Goal: Transaction & Acquisition: Purchase product/service

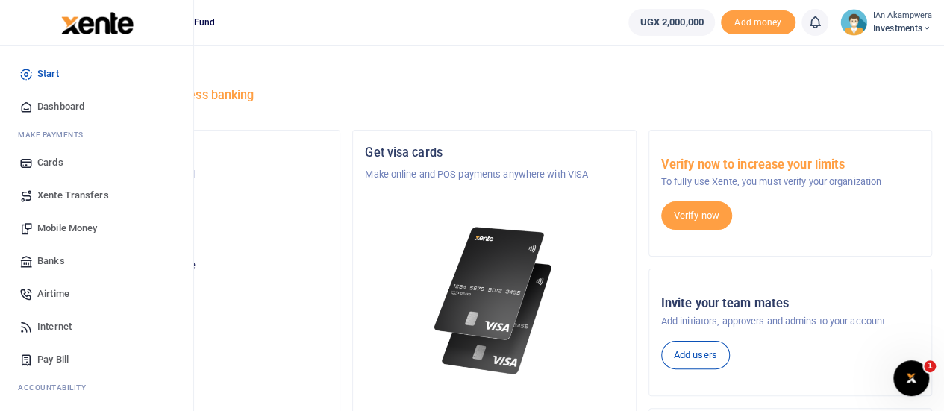
click at [69, 222] on span "Mobile Money" at bounding box center [67, 228] width 60 height 15
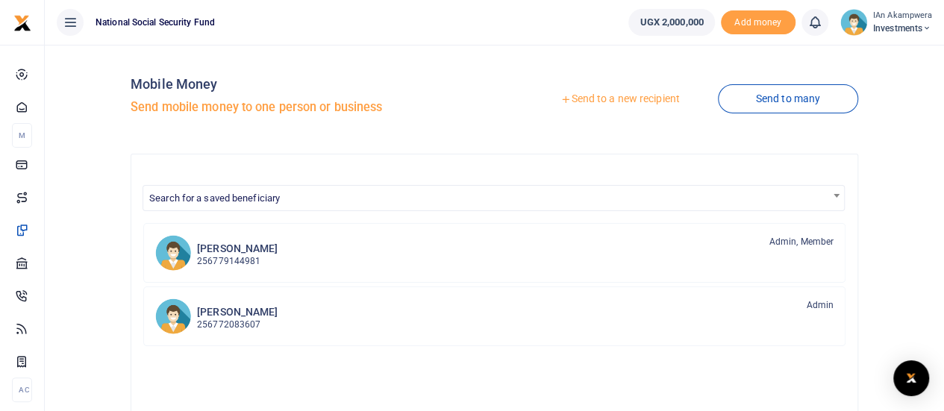
click at [640, 100] on link "Send to a new recipient" at bounding box center [619, 99] width 195 height 27
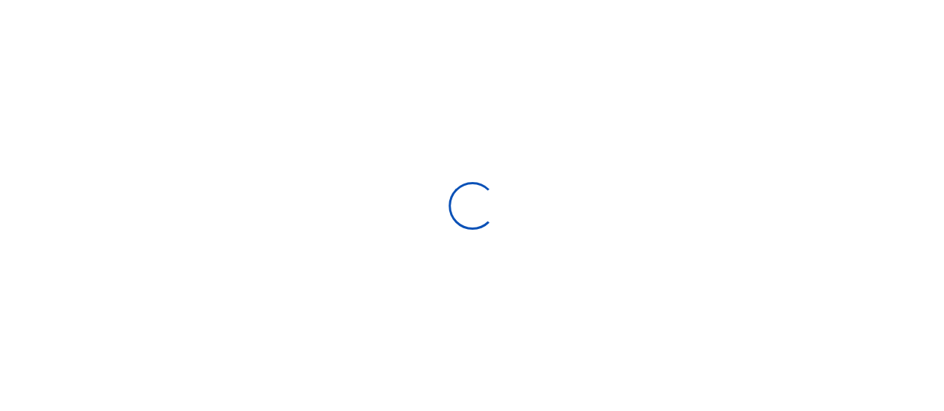
select select "Loading bundles"
select select
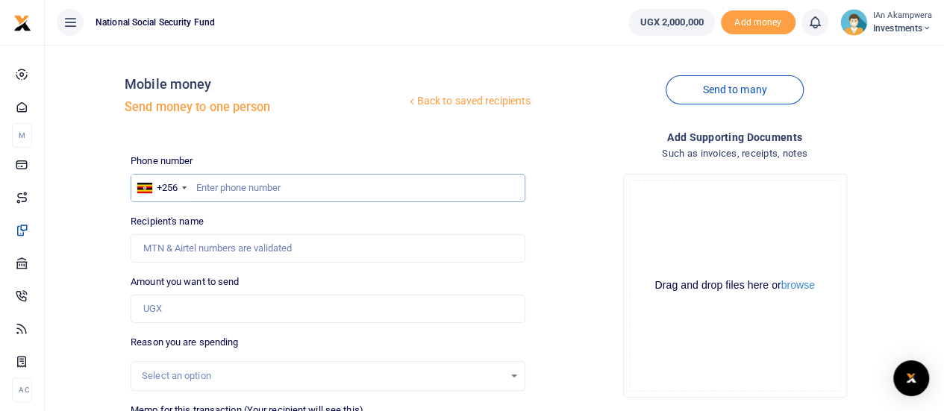
click at [253, 189] on input "text" at bounding box center [328, 188] width 395 height 28
type input "0772358079"
type input "Fred Mugabe"
type input "0772358079"
click at [224, 304] on input "Amount you want to send" at bounding box center [328, 309] width 395 height 28
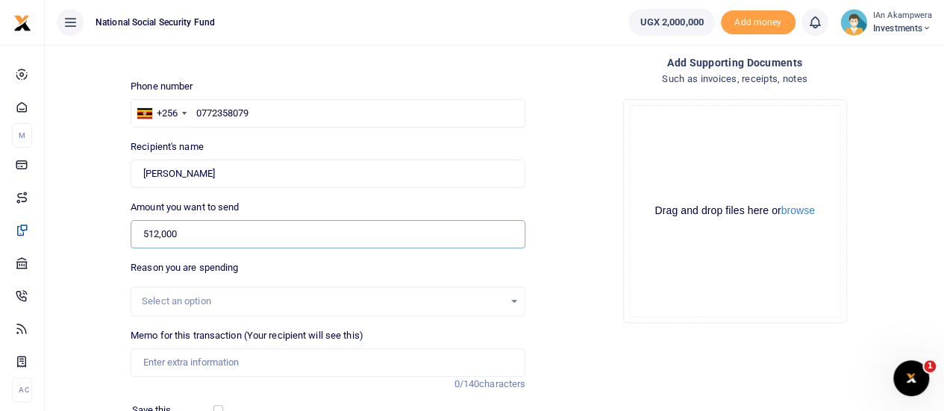
scroll to position [149, 0]
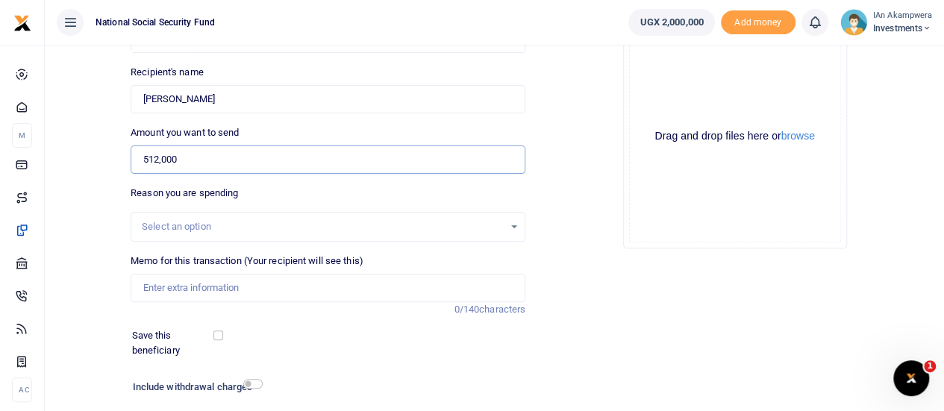
type input "512,000"
click at [249, 285] on input "Memo for this transaction (Your recipient will see this)" at bounding box center [328, 288] width 395 height 28
type input "Breakfast items"
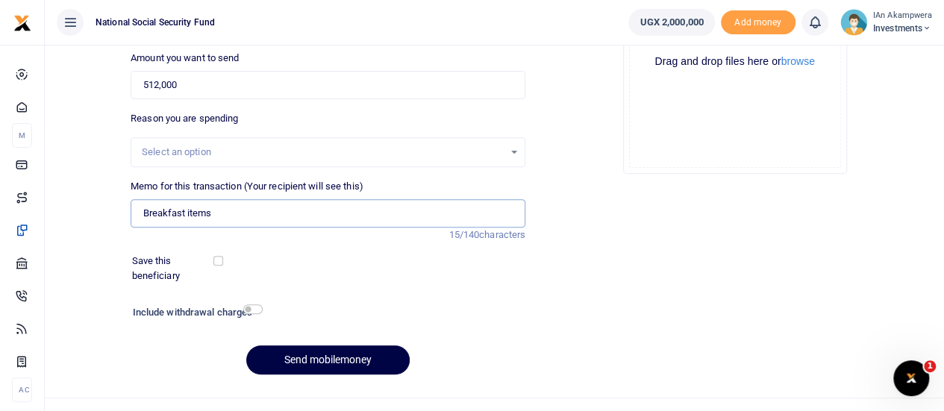
scroll to position [248, 0]
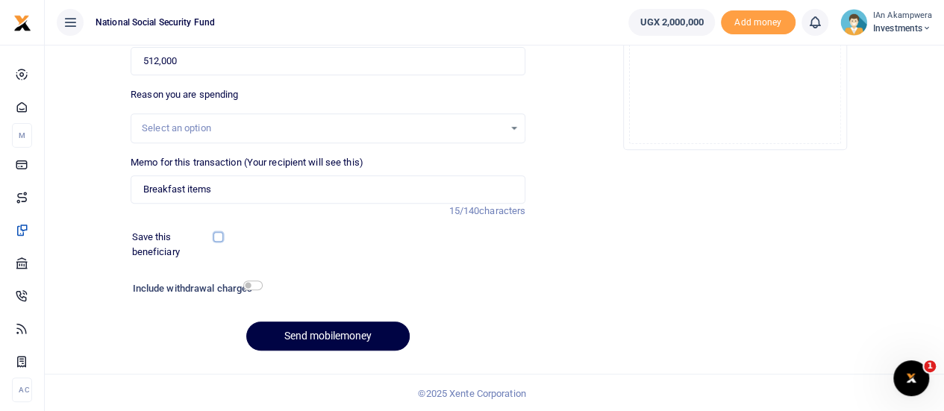
click at [218, 233] on input "checkbox" at bounding box center [218, 237] width 10 height 10
checkbox input "true"
click at [256, 286] on input "checkbox" at bounding box center [252, 286] width 19 height 10
checkbox input "true"
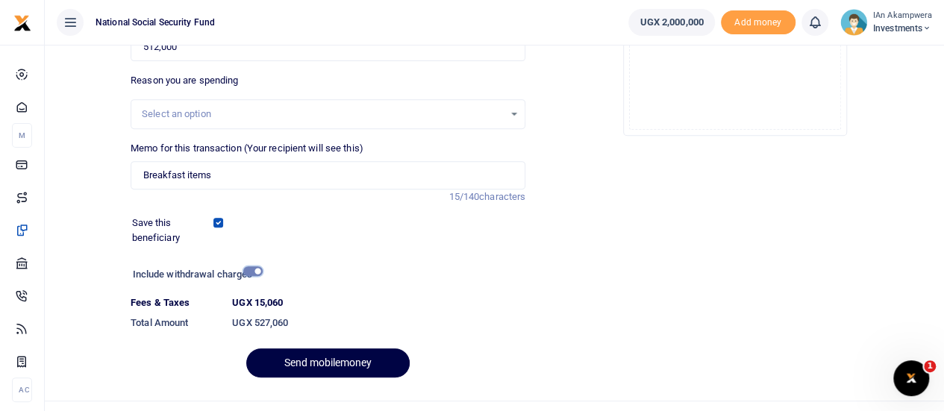
scroll to position [290, 0]
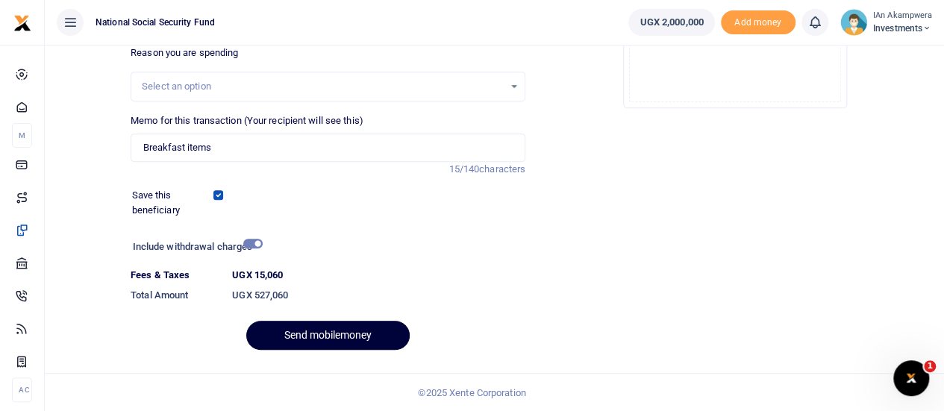
click at [355, 332] on button "Send mobilemoney" at bounding box center [327, 335] width 163 height 29
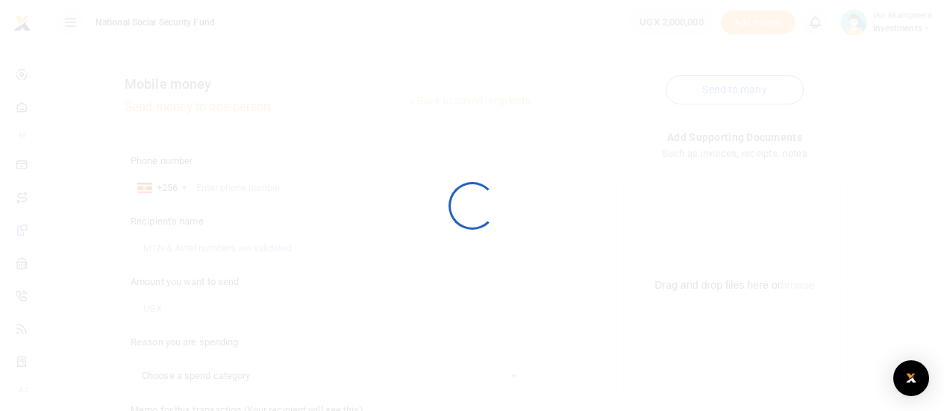
scroll to position [248, 0]
select select
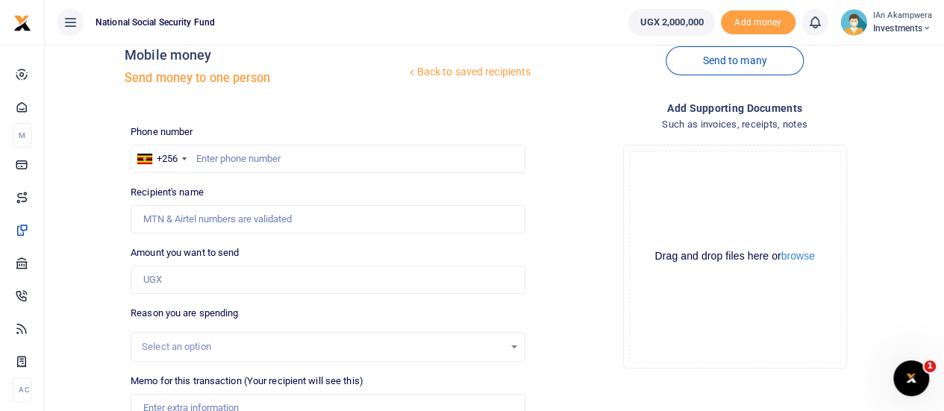
scroll to position [24, 0]
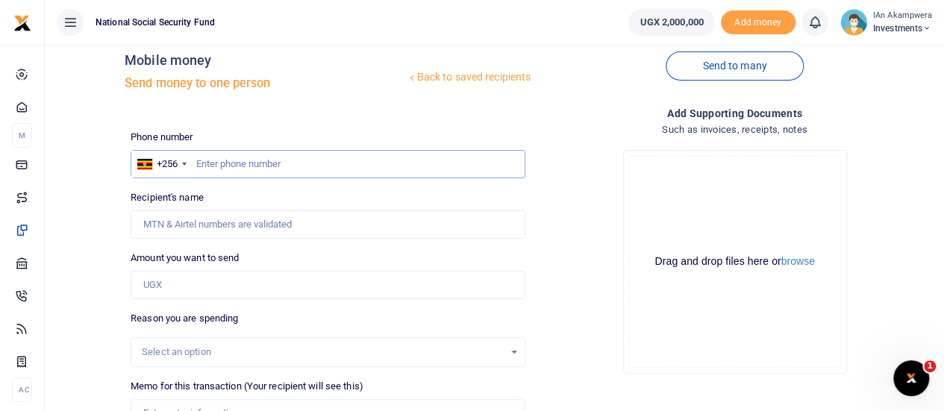
click at [243, 159] on input "text" at bounding box center [328, 164] width 395 height 28
type input "0772368777"
type input "Elizabeth Ann Onyas"
type input "0772368777"
click at [230, 269] on div "Amount you want to send Amount is required." at bounding box center [328, 275] width 395 height 49
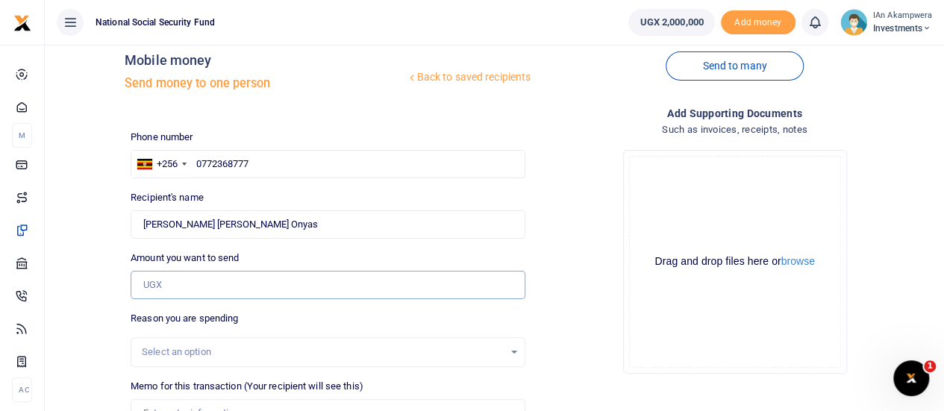
click at [225, 281] on input "Amount you want to send" at bounding box center [328, 285] width 395 height 28
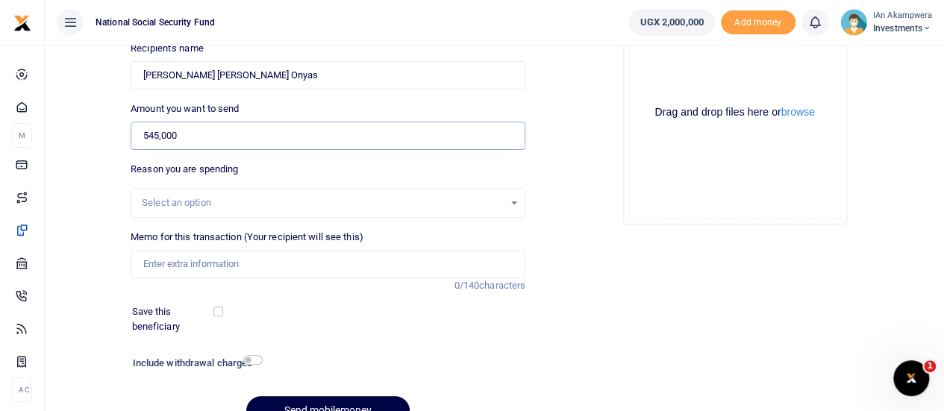
scroll to position [173, 0]
type input "545,000"
click at [280, 273] on input "Memo for this transaction (Your recipient will see this)" at bounding box center [328, 264] width 395 height 28
type input "breakfastmurfins"
click at [223, 313] on div at bounding box center [254, 318] width 64 height 29
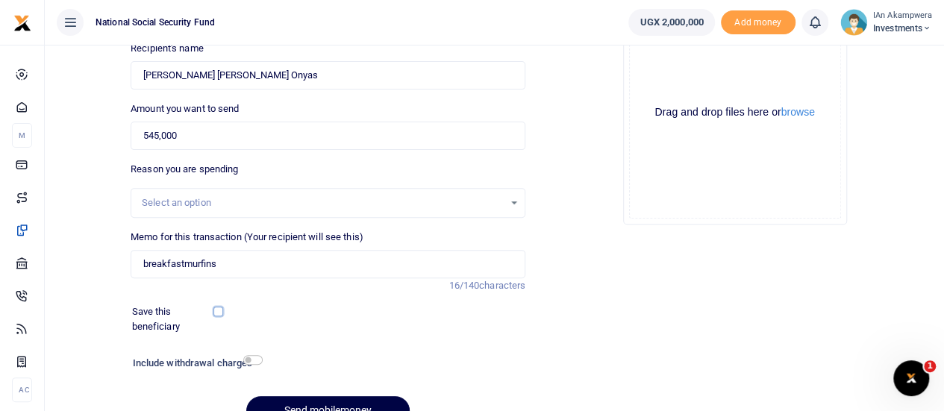
click at [219, 312] on input "checkbox" at bounding box center [218, 312] width 10 height 10
checkbox input "true"
click at [257, 353] on div "Include withdrawal charges" at bounding box center [194, 365] width 135 height 24
click at [251, 357] on input "checkbox" at bounding box center [252, 360] width 19 height 10
checkbox input "true"
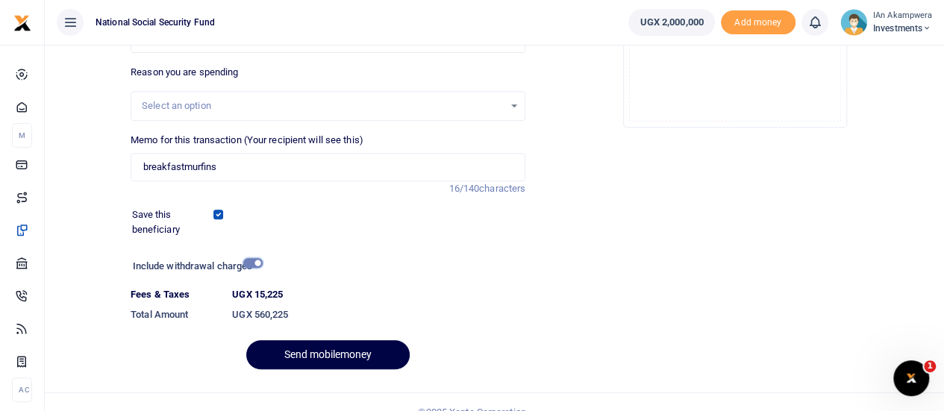
scroll to position [290, 0]
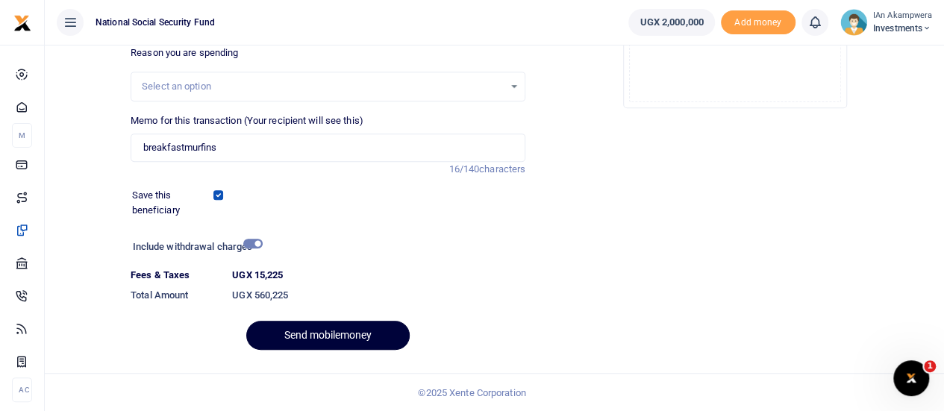
click at [314, 334] on button "Send mobilemoney" at bounding box center [327, 335] width 163 height 29
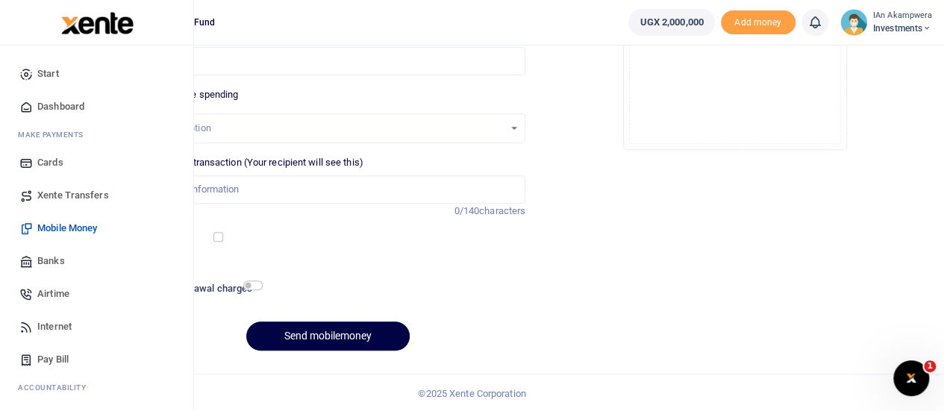
click at [80, 105] on span "Dashboard" at bounding box center [60, 106] width 47 height 15
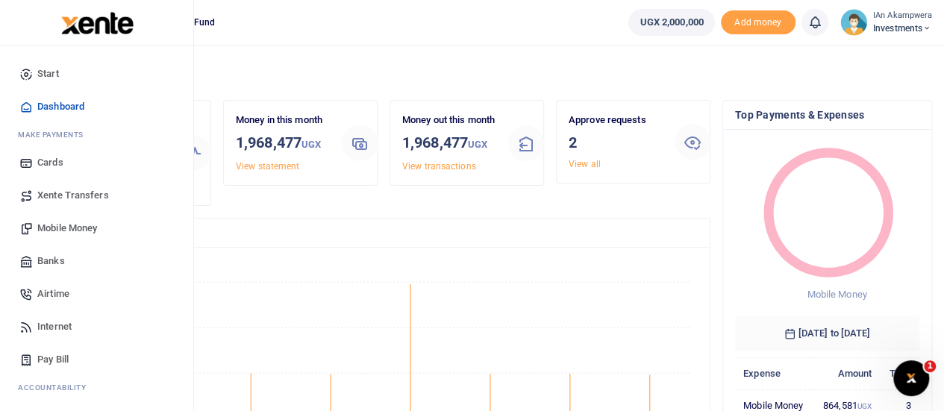
click at [83, 225] on span "Mobile Money" at bounding box center [67, 228] width 60 height 15
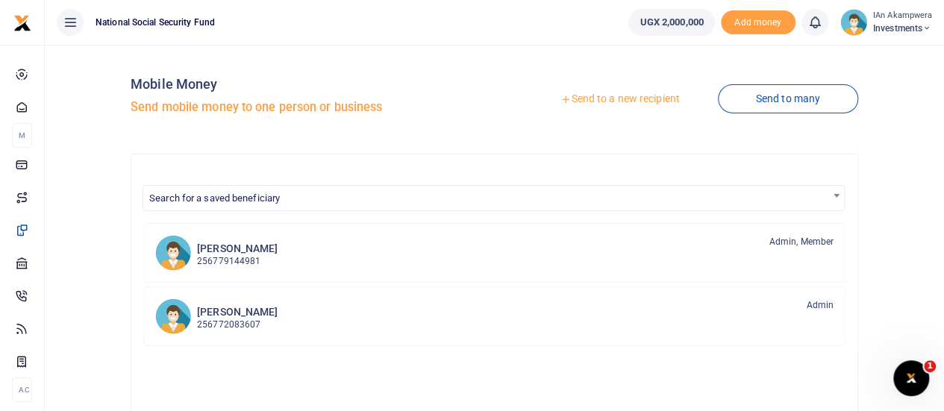
click at [661, 99] on link "Send to a new recipient" at bounding box center [619, 99] width 195 height 27
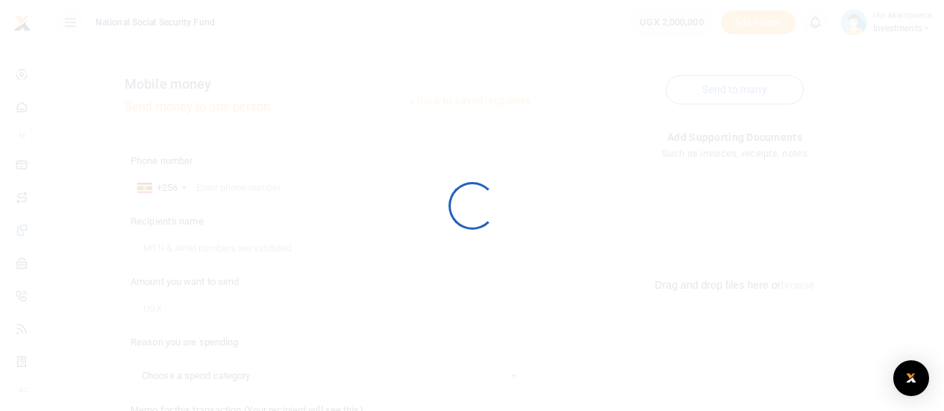
select select
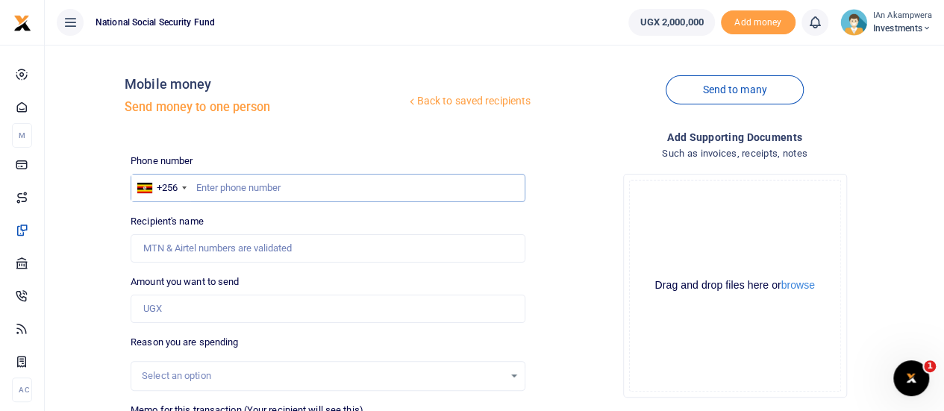
click at [248, 191] on input "text" at bounding box center [328, 188] width 395 height 28
type input "0772353340"
type input "[PERSON_NAME]"
type input "0772353340"
click at [171, 307] on input "Amount you want to send" at bounding box center [328, 309] width 395 height 28
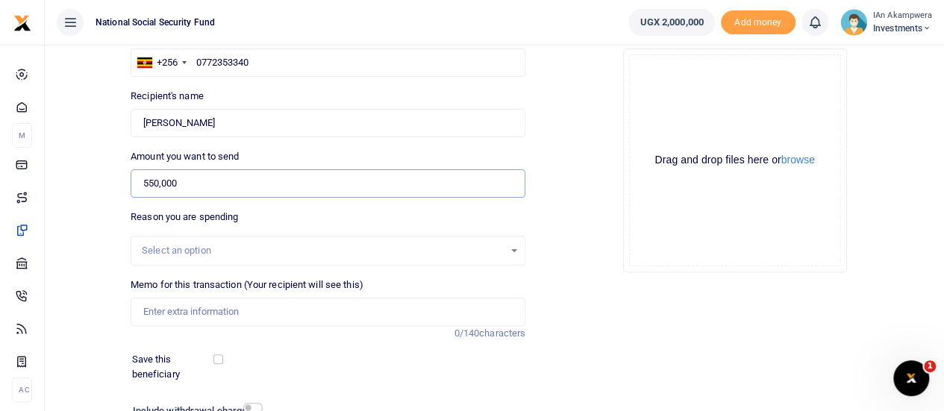
scroll to position [149, 0]
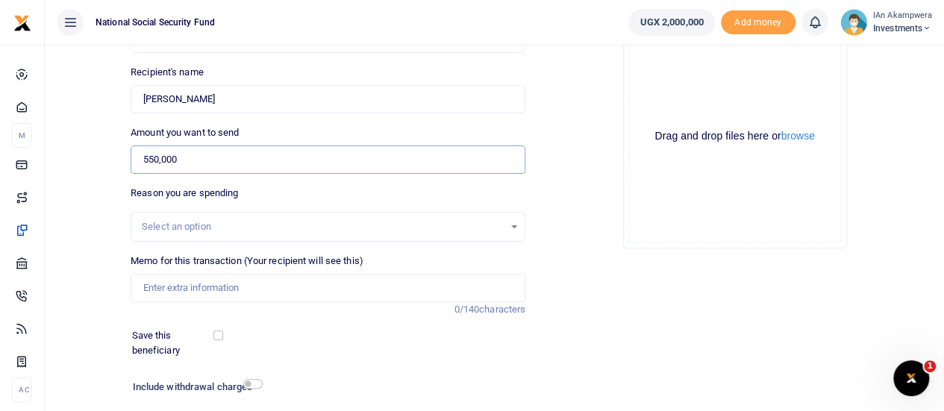
type input "550,000"
click at [254, 290] on input "Memo for this transaction (Your recipient will see this)" at bounding box center [328, 288] width 395 height 28
click at [246, 287] on input "Breakfast items" at bounding box center [328, 288] width 395 height 28
type input "B"
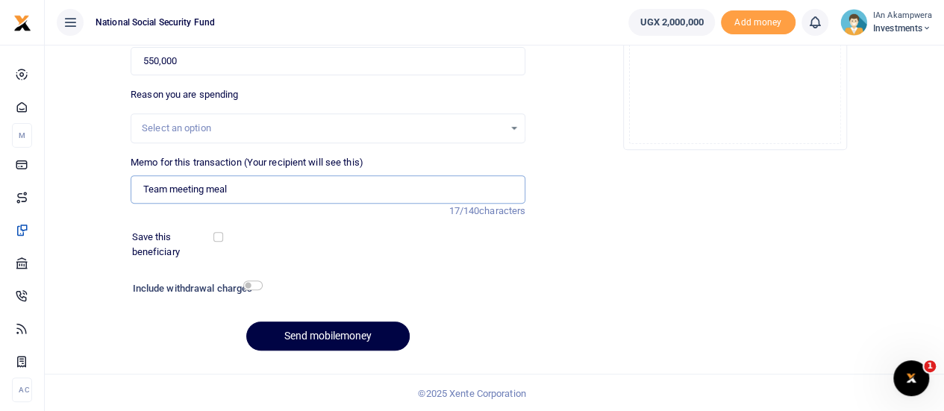
type input "Team meeting meal"
click at [219, 237] on input "checkbox" at bounding box center [218, 237] width 10 height 10
checkbox input "true"
click at [249, 285] on input "checkbox" at bounding box center [252, 286] width 19 height 10
checkbox input "true"
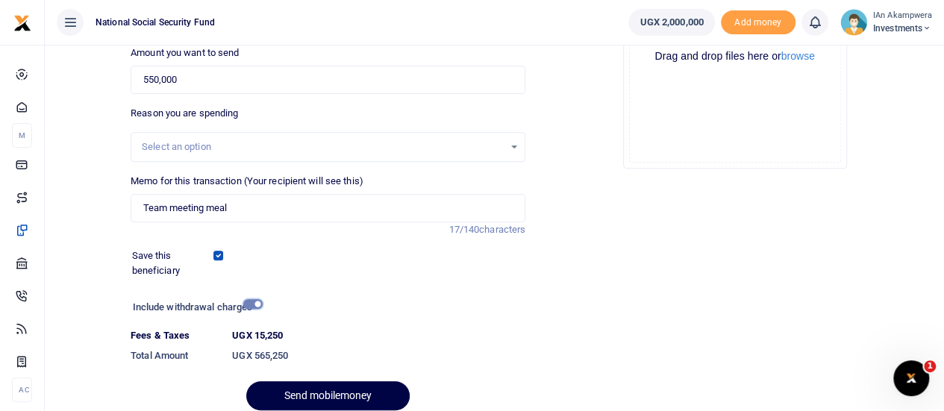
scroll to position [290, 0]
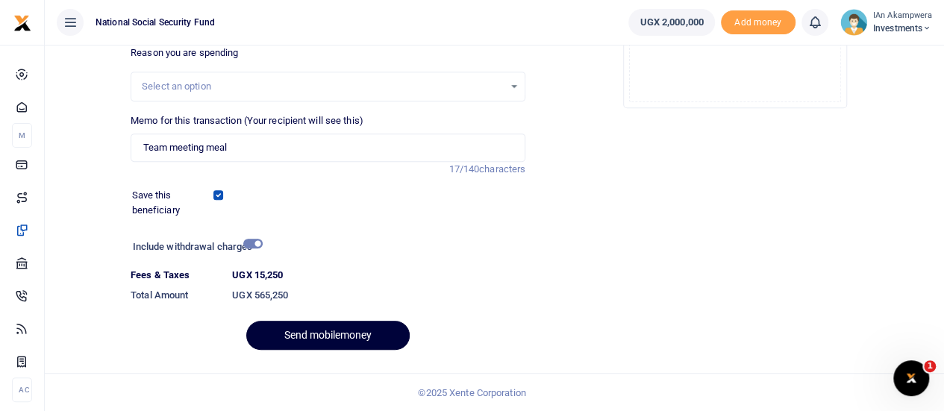
click at [354, 331] on button "Send mobilemoney" at bounding box center [327, 335] width 163 height 29
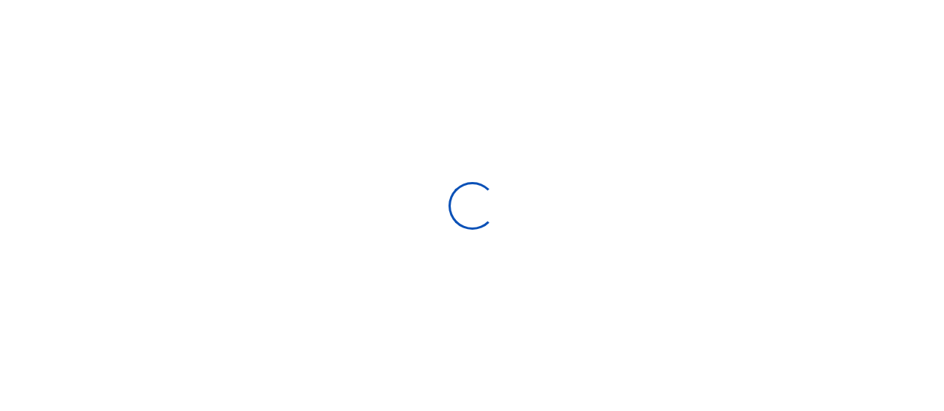
select select
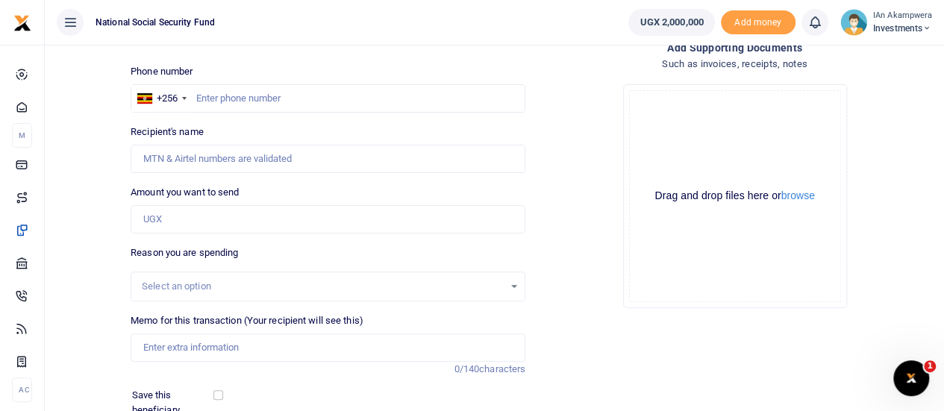
scroll to position [24, 0]
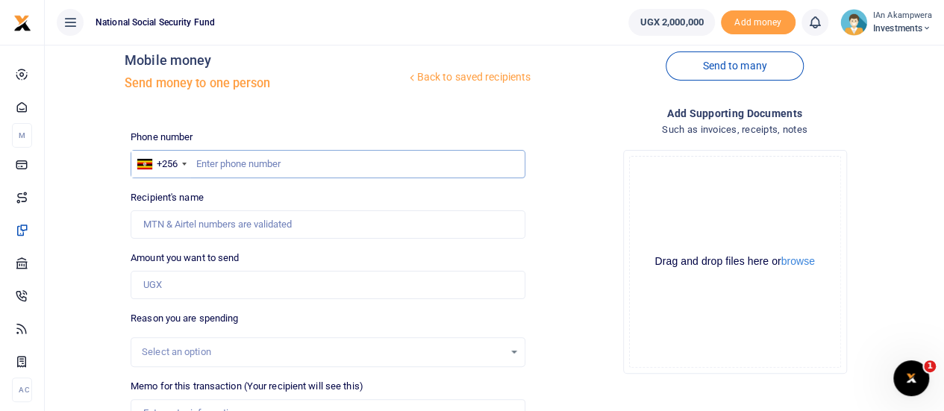
click at [295, 161] on input "text" at bounding box center [328, 164] width 395 height 28
type input "0772672220"
type input "[PERSON_NAME]"
type input "0772672220"
click at [254, 286] on input "Amount you want to send" at bounding box center [328, 285] width 395 height 28
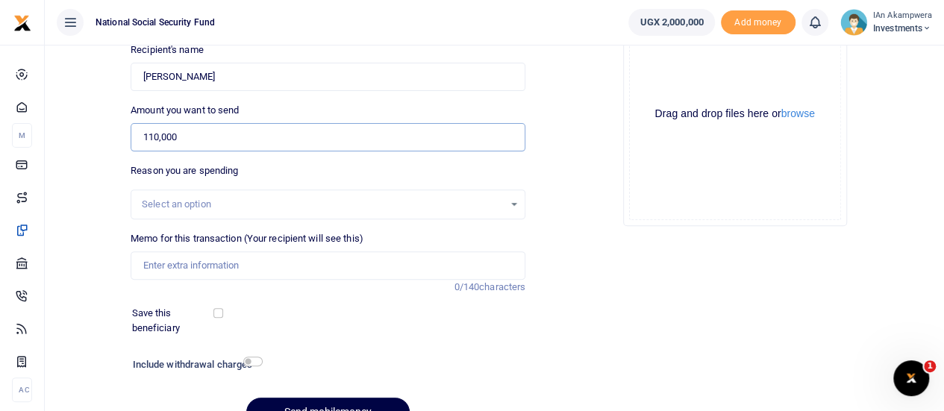
scroll to position [173, 0]
type input "110,000"
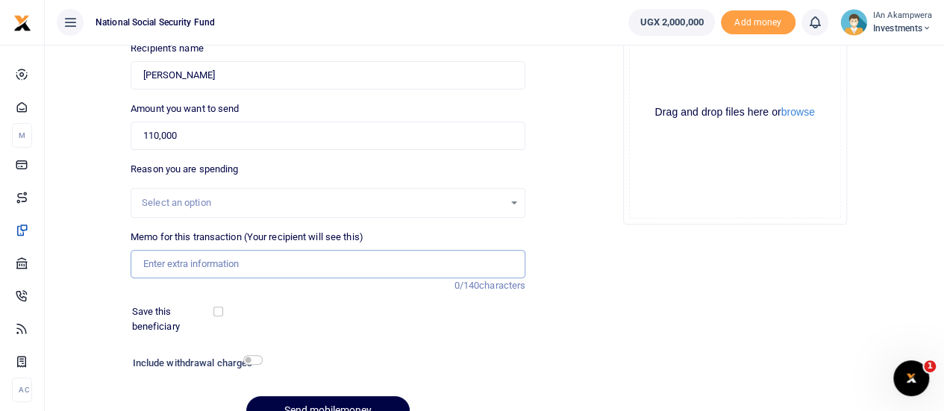
click at [328, 264] on input "Memo for this transaction (Your recipient will see this)" at bounding box center [328, 264] width 395 height 28
type input "Namco meeting lunch"
click at [216, 319] on label "Save this beneficiary" at bounding box center [174, 318] width 84 height 29
click at [218, 314] on input "checkbox" at bounding box center [218, 312] width 10 height 10
checkbox input "true"
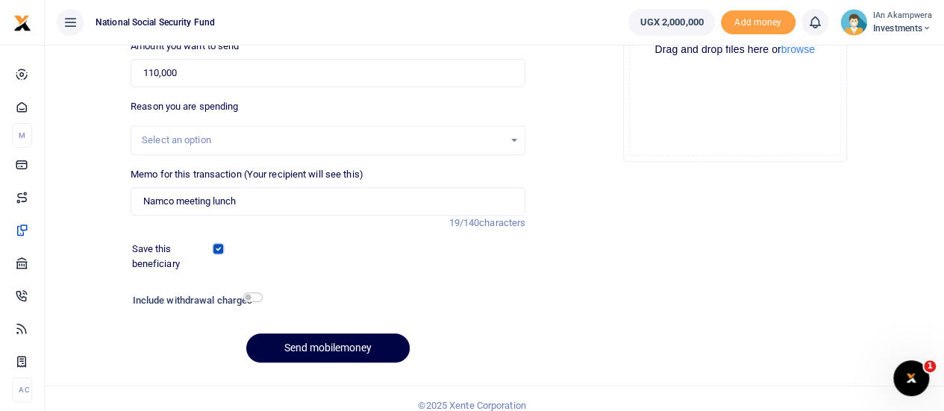
scroll to position [248, 0]
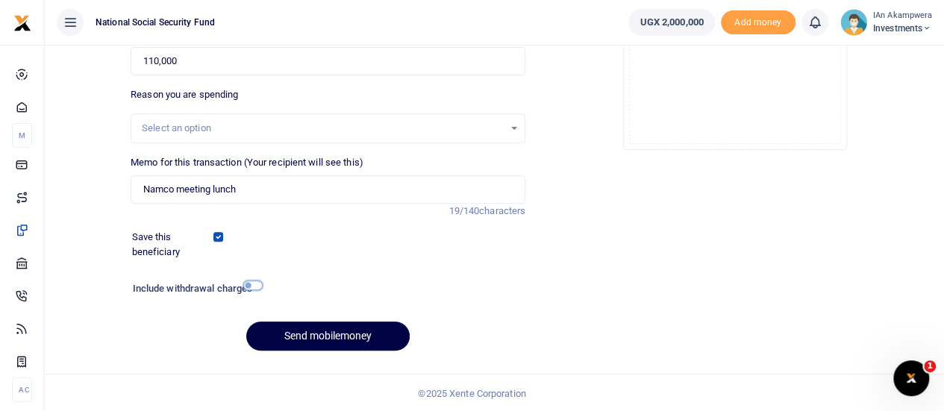
click at [251, 287] on input "checkbox" at bounding box center [252, 286] width 19 height 10
checkbox input "true"
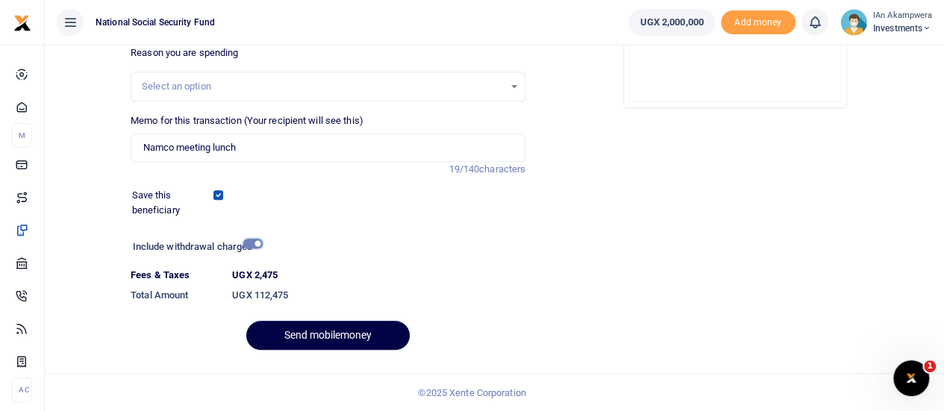
scroll to position [0, 0]
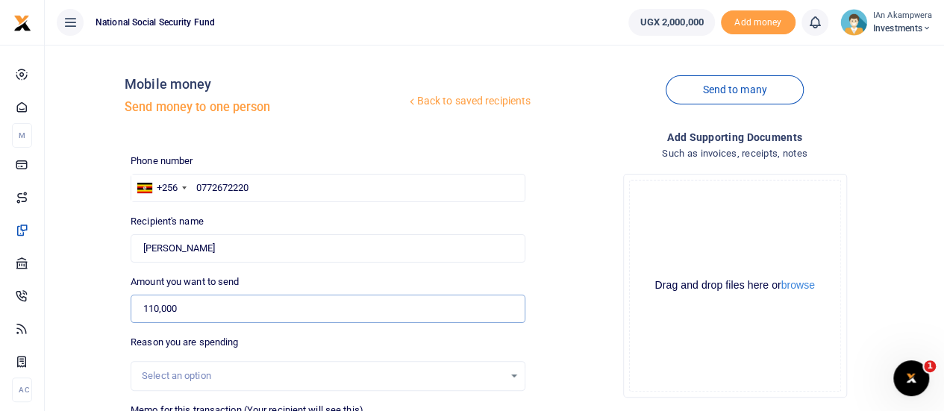
click at [157, 308] on input "110,000" at bounding box center [328, 309] width 395 height 28
type input "111,000"
click at [392, 234] on div "Recipient's name Found Name is required." at bounding box center [328, 238] width 395 height 49
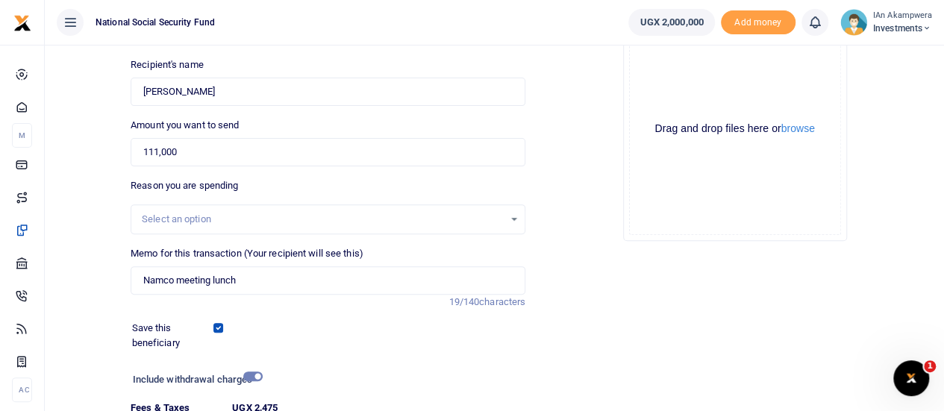
scroll to position [290, 0]
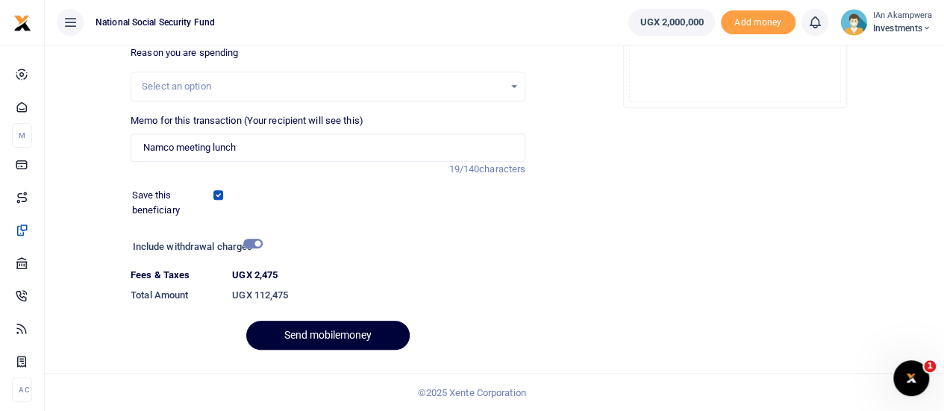
click at [363, 337] on button "Send mobilemoney" at bounding box center [327, 335] width 163 height 29
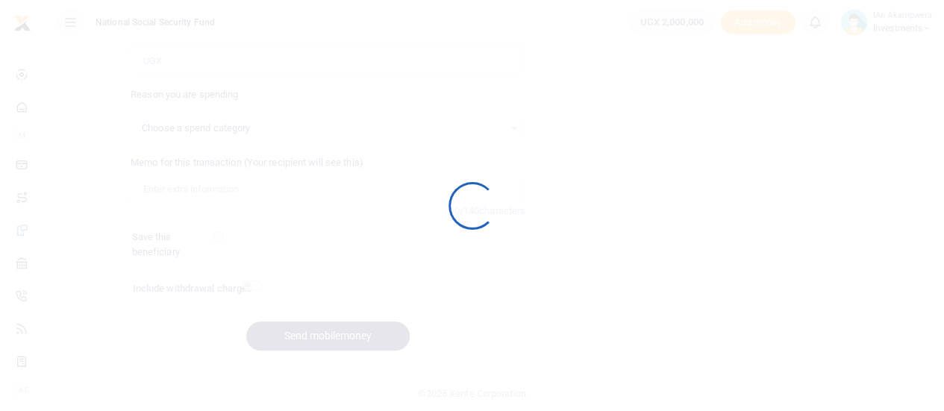
select select
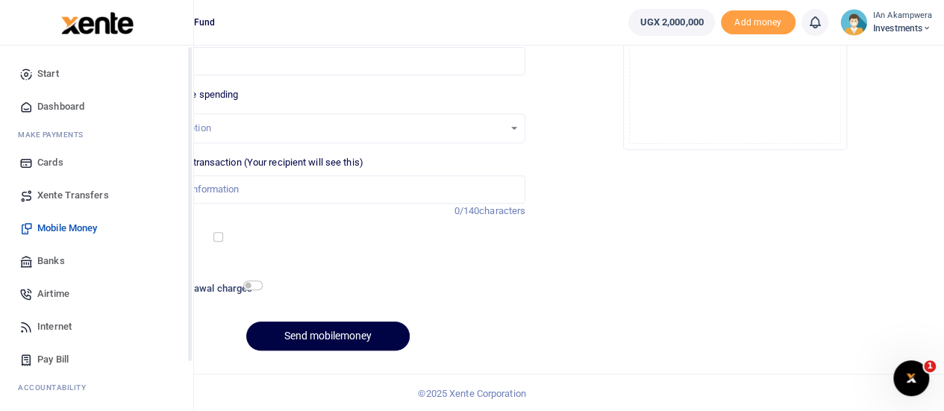
click at [28, 107] on icon at bounding box center [25, 106] width 13 height 13
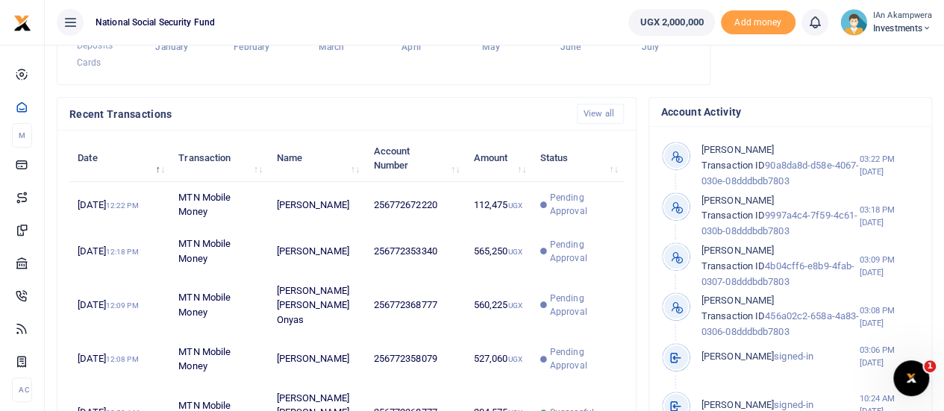
scroll to position [448, 0]
